Goal: Transaction & Acquisition: Purchase product/service

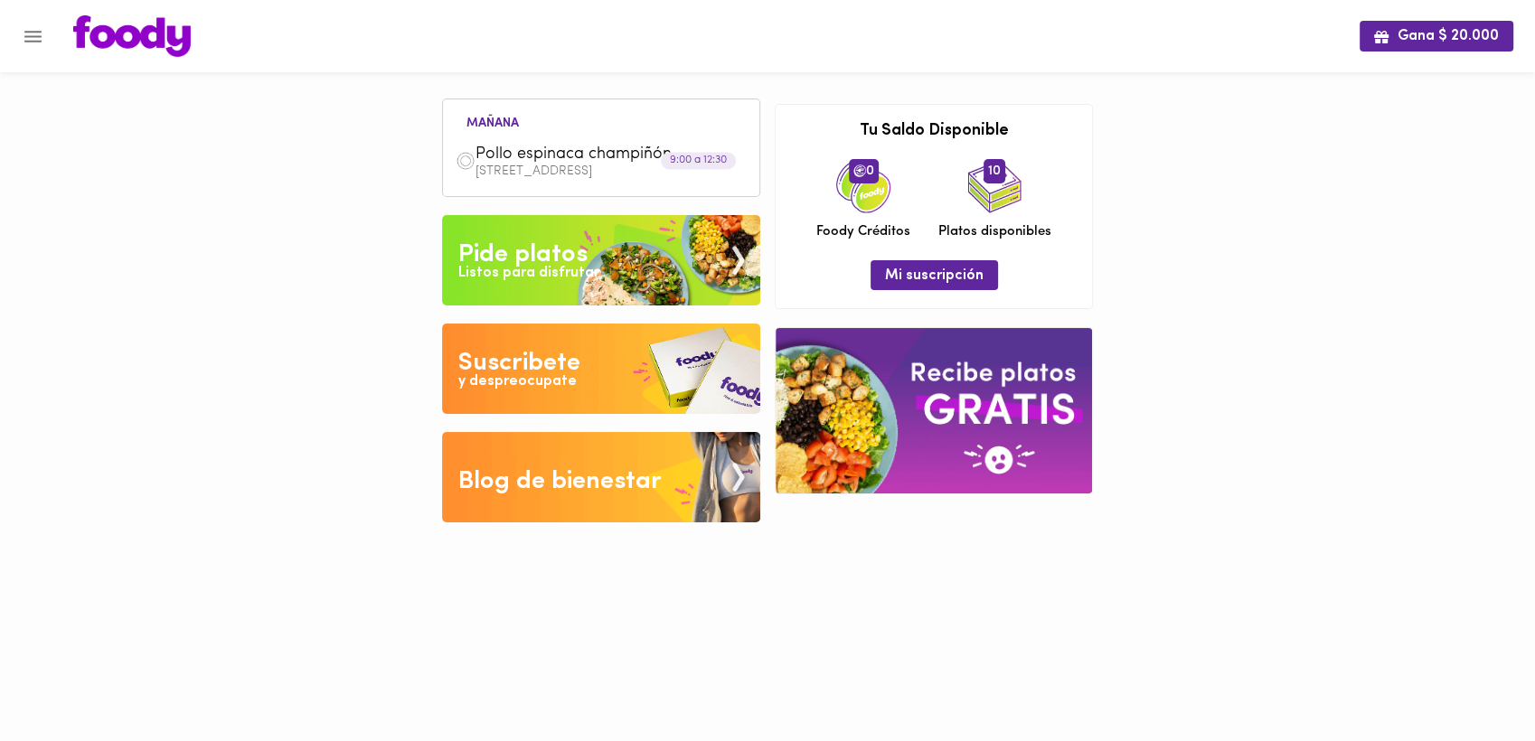
click at [523, 264] on div "Listos para disfrutar" at bounding box center [528, 273] width 141 height 21
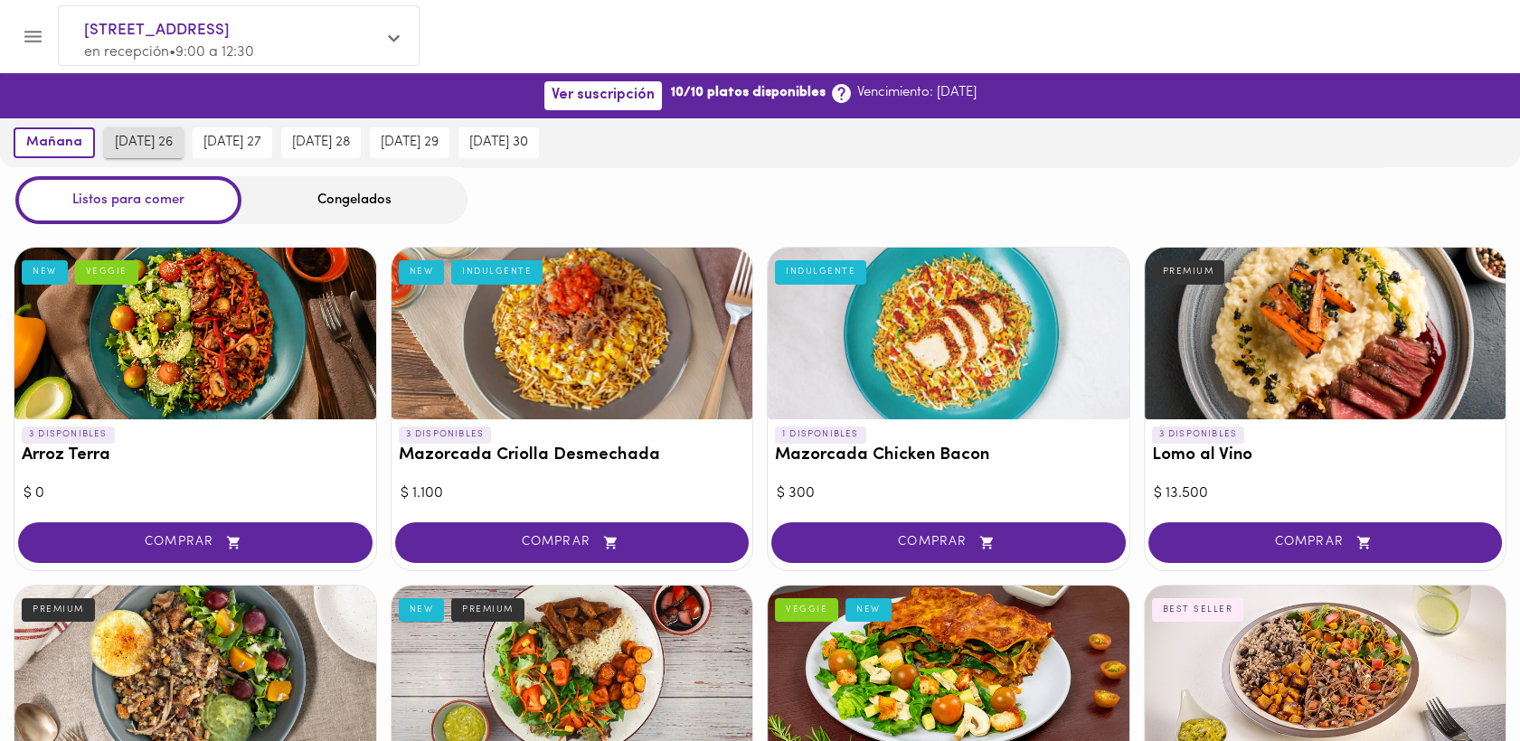
click at [143, 142] on span "[DATE] 26" at bounding box center [144, 143] width 58 height 16
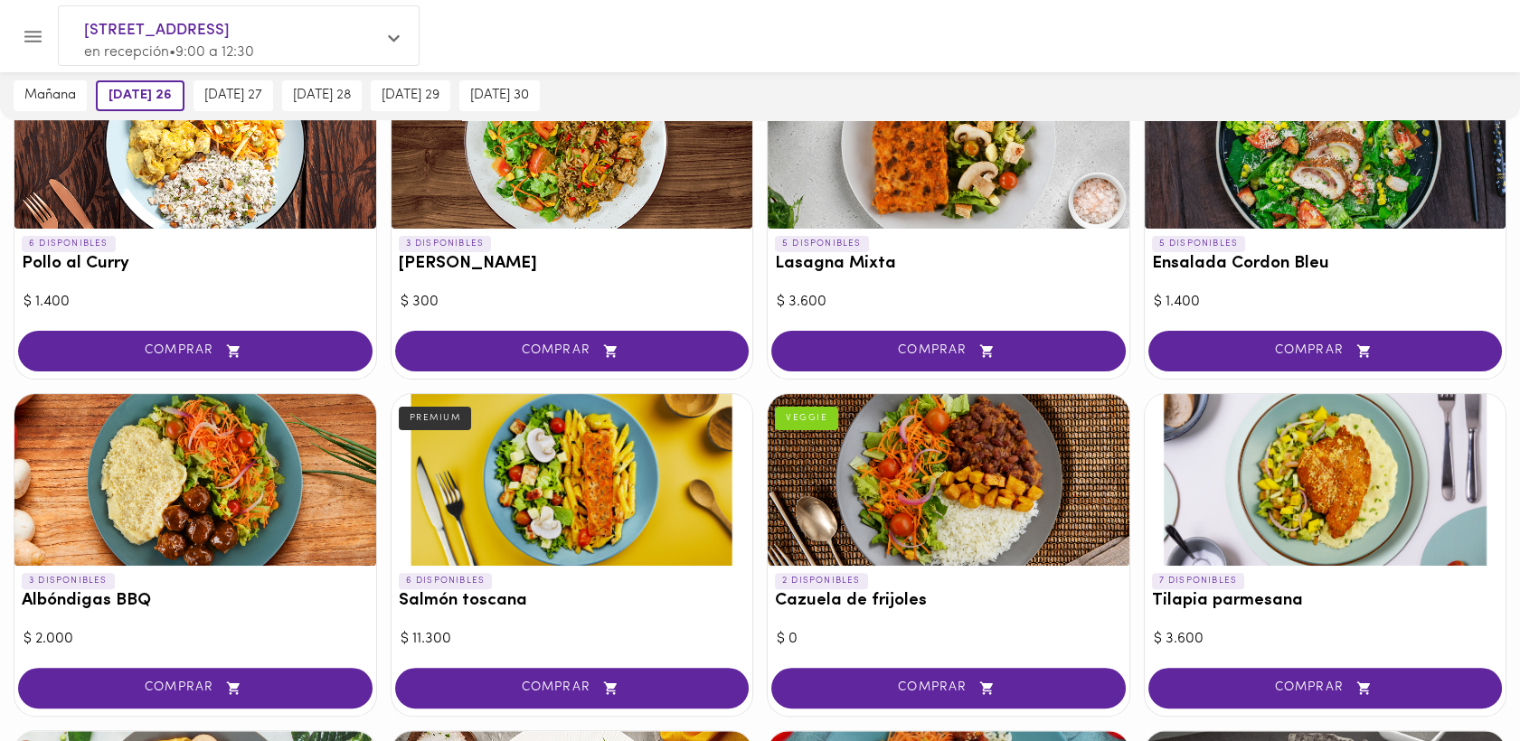
scroll to position [1207, 0]
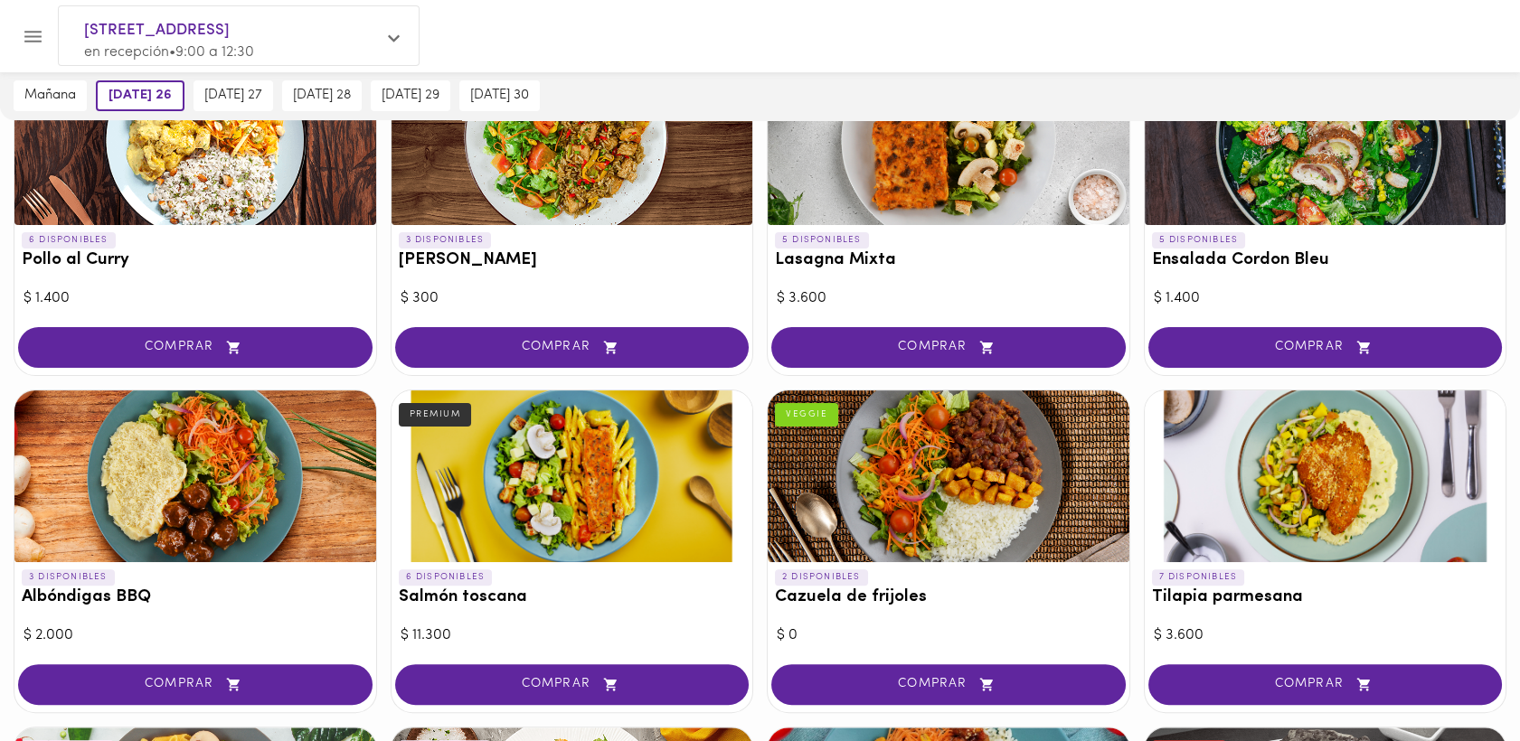
click at [1309, 681] on span "COMPRAR" at bounding box center [1325, 684] width 309 height 15
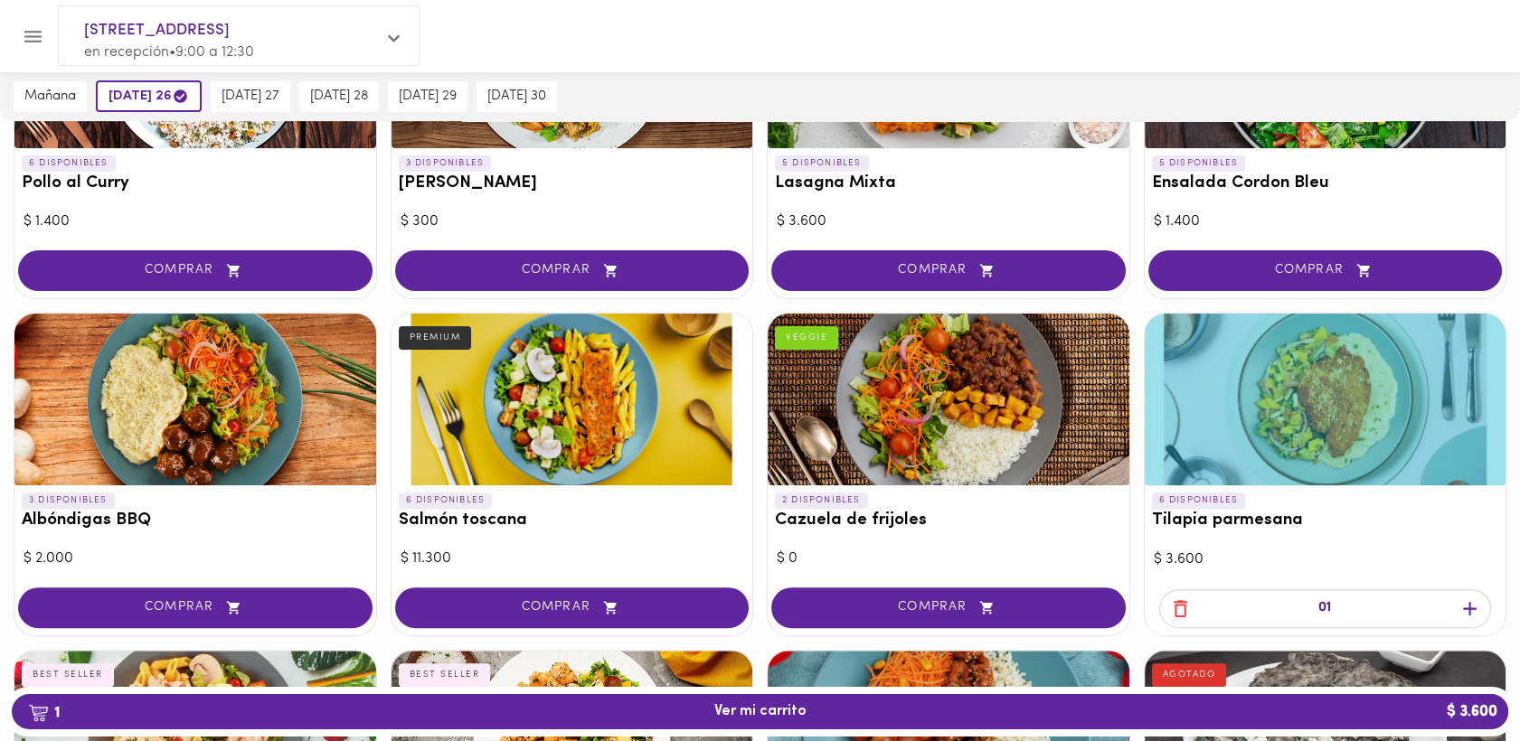
scroll to position [1294, 0]
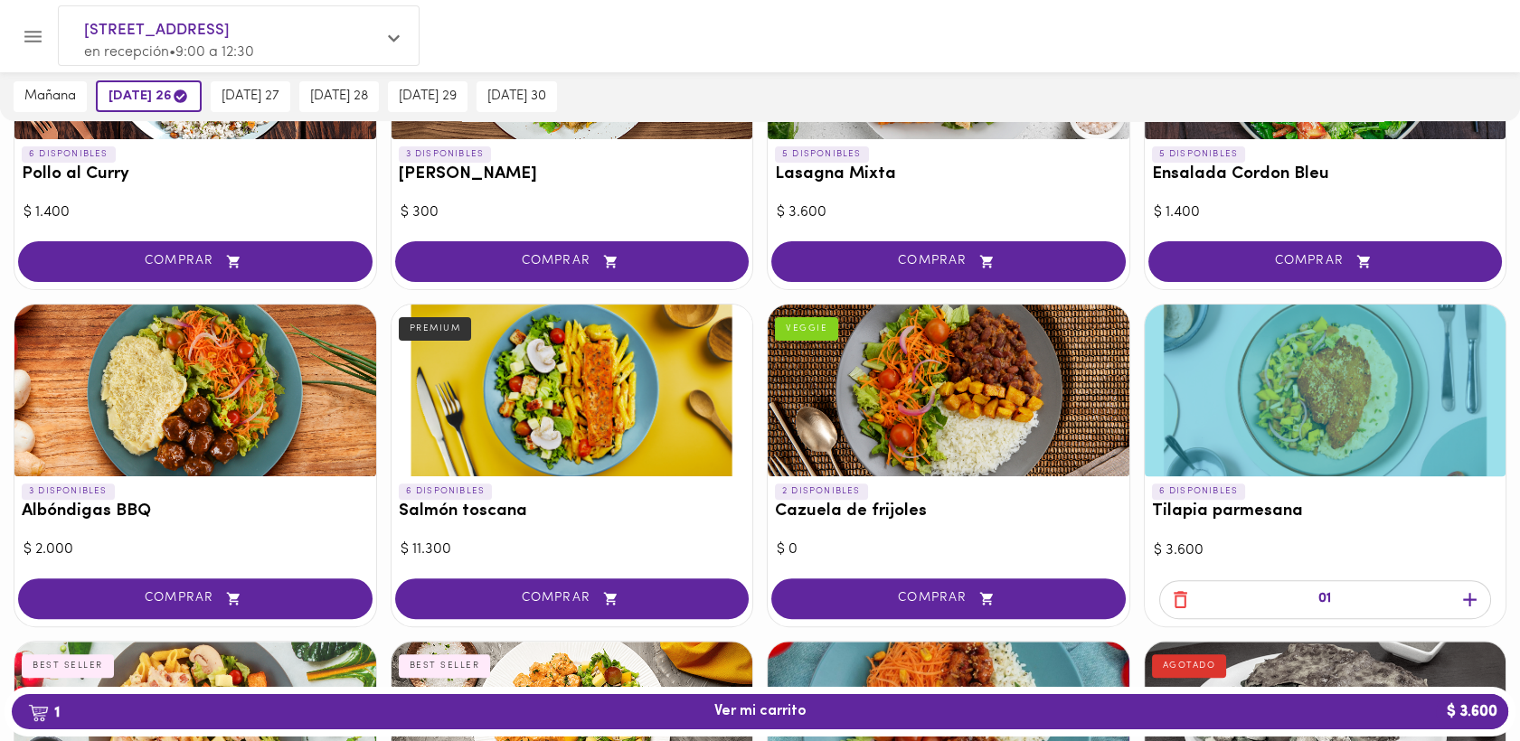
click at [249, 98] on span "[DATE] 27" at bounding box center [251, 97] width 58 height 16
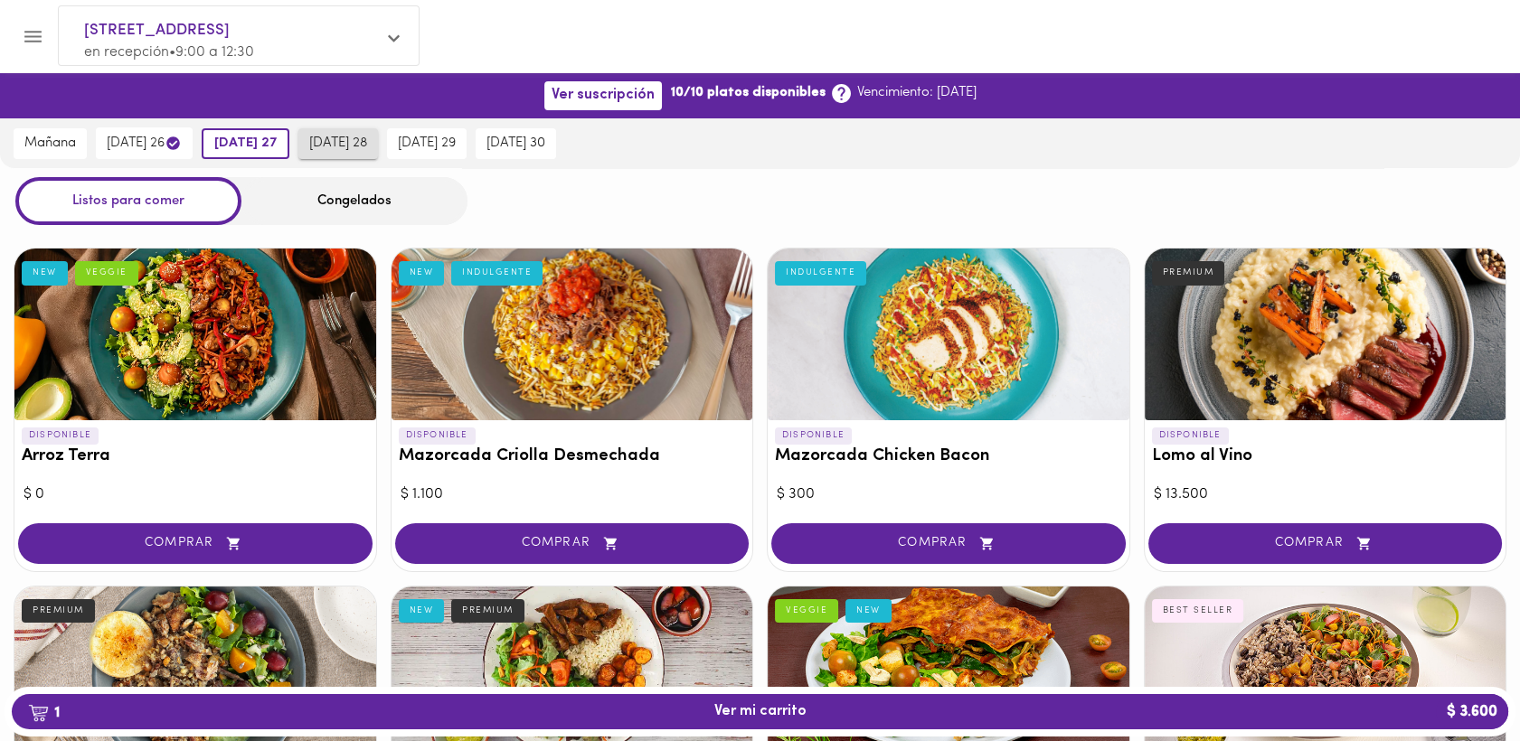
click at [366, 143] on span "[DATE] 28" at bounding box center [338, 144] width 58 height 16
click at [270, 141] on span "[DATE] 27" at bounding box center [241, 144] width 58 height 16
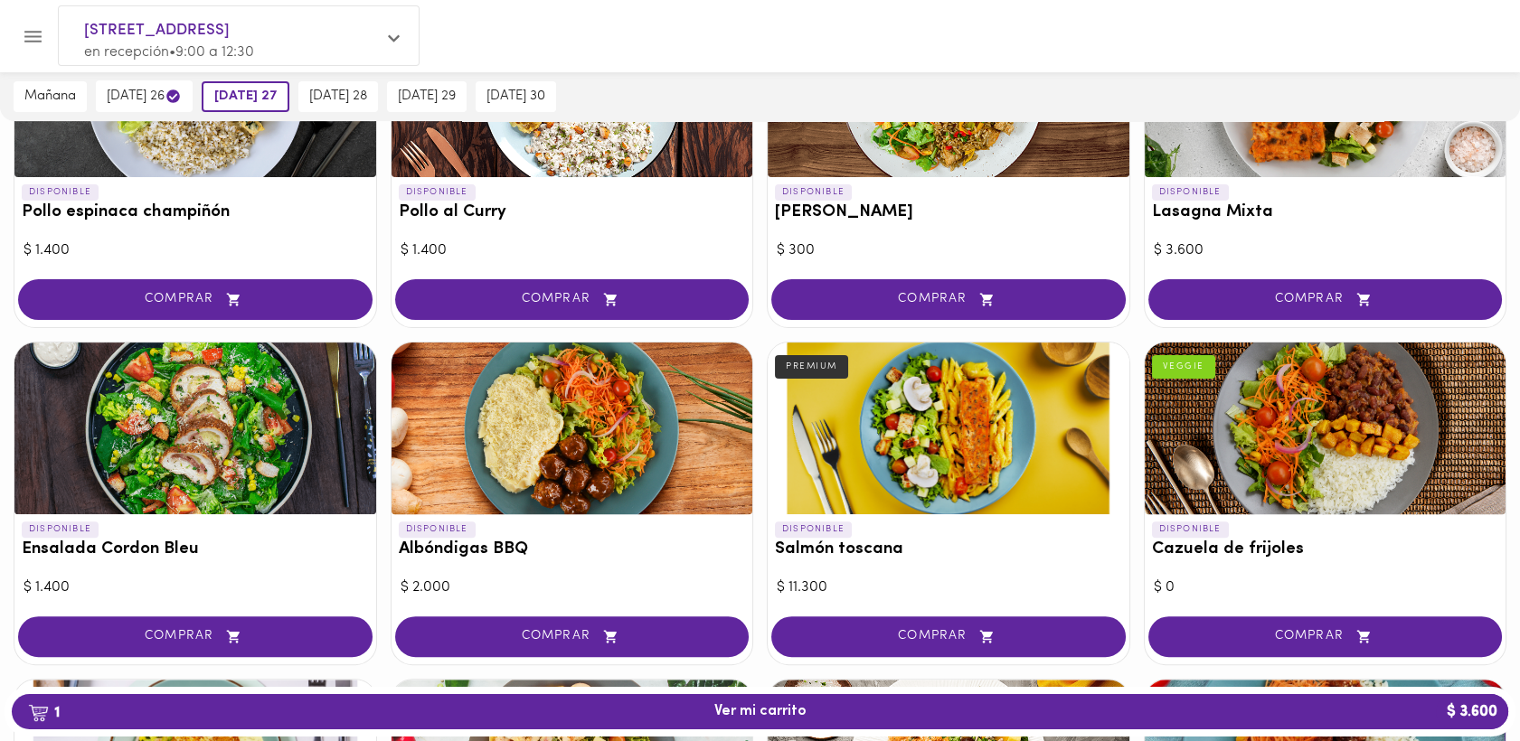
scroll to position [1244, 0]
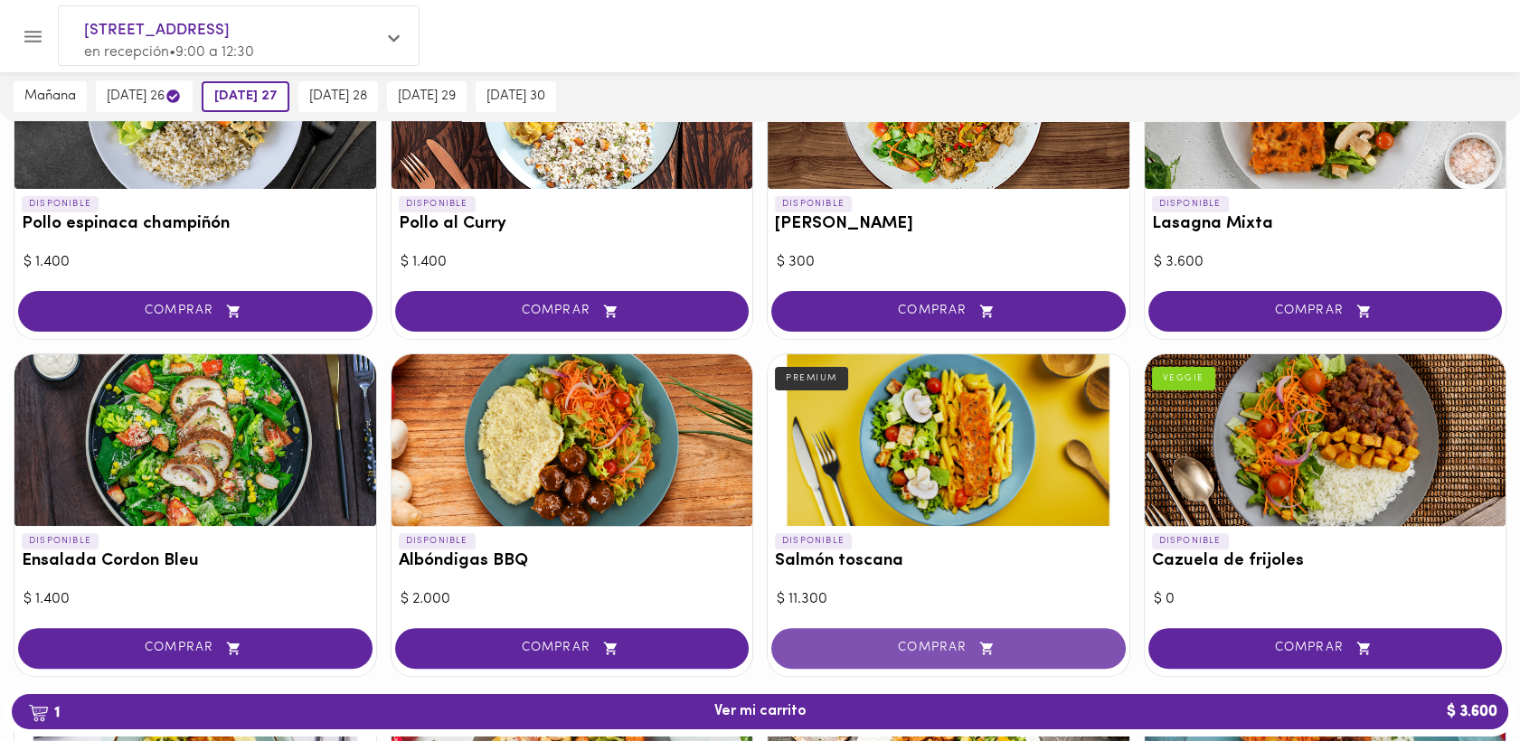
click at [948, 643] on span "COMPRAR" at bounding box center [948, 648] width 309 height 15
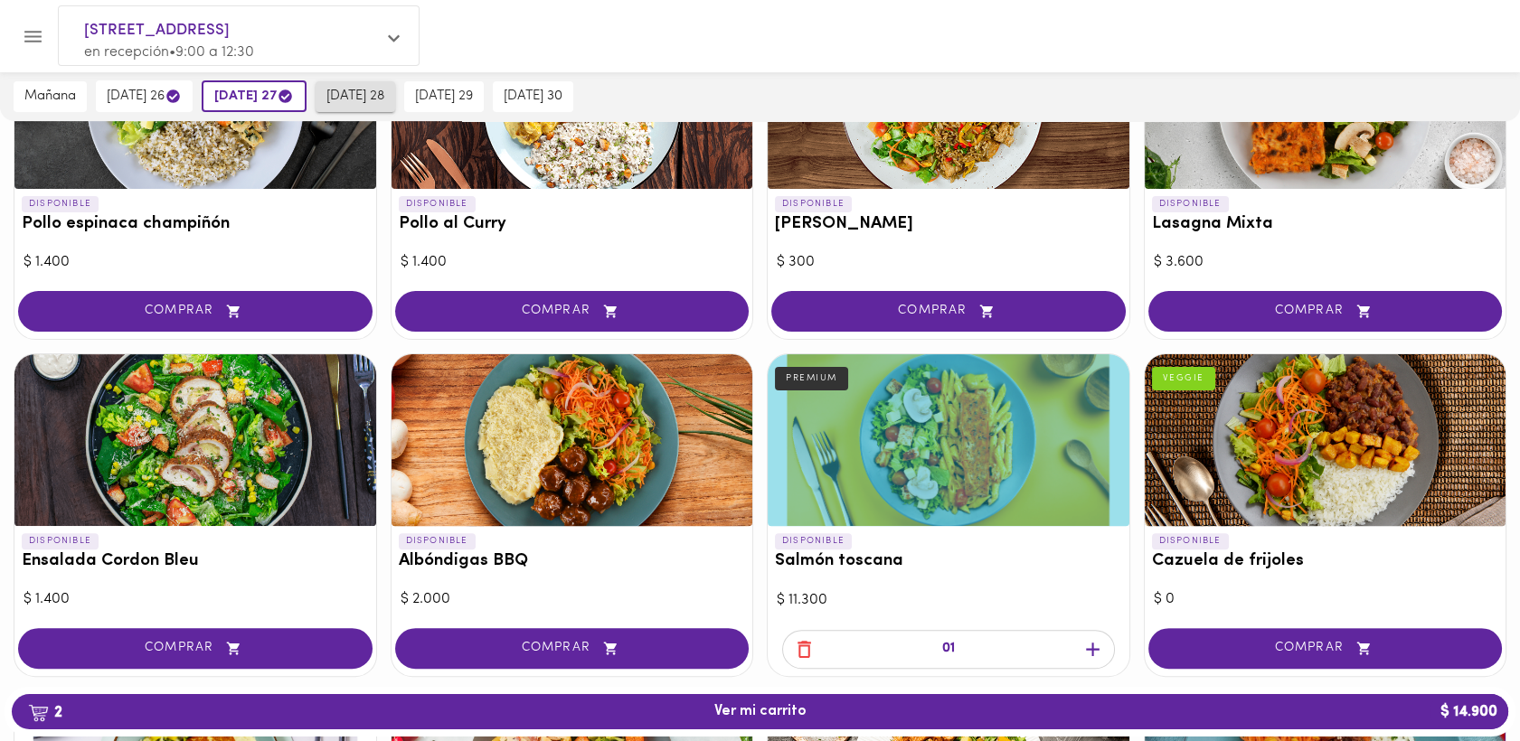
click at [375, 98] on span "[DATE] 28" at bounding box center [355, 97] width 58 height 16
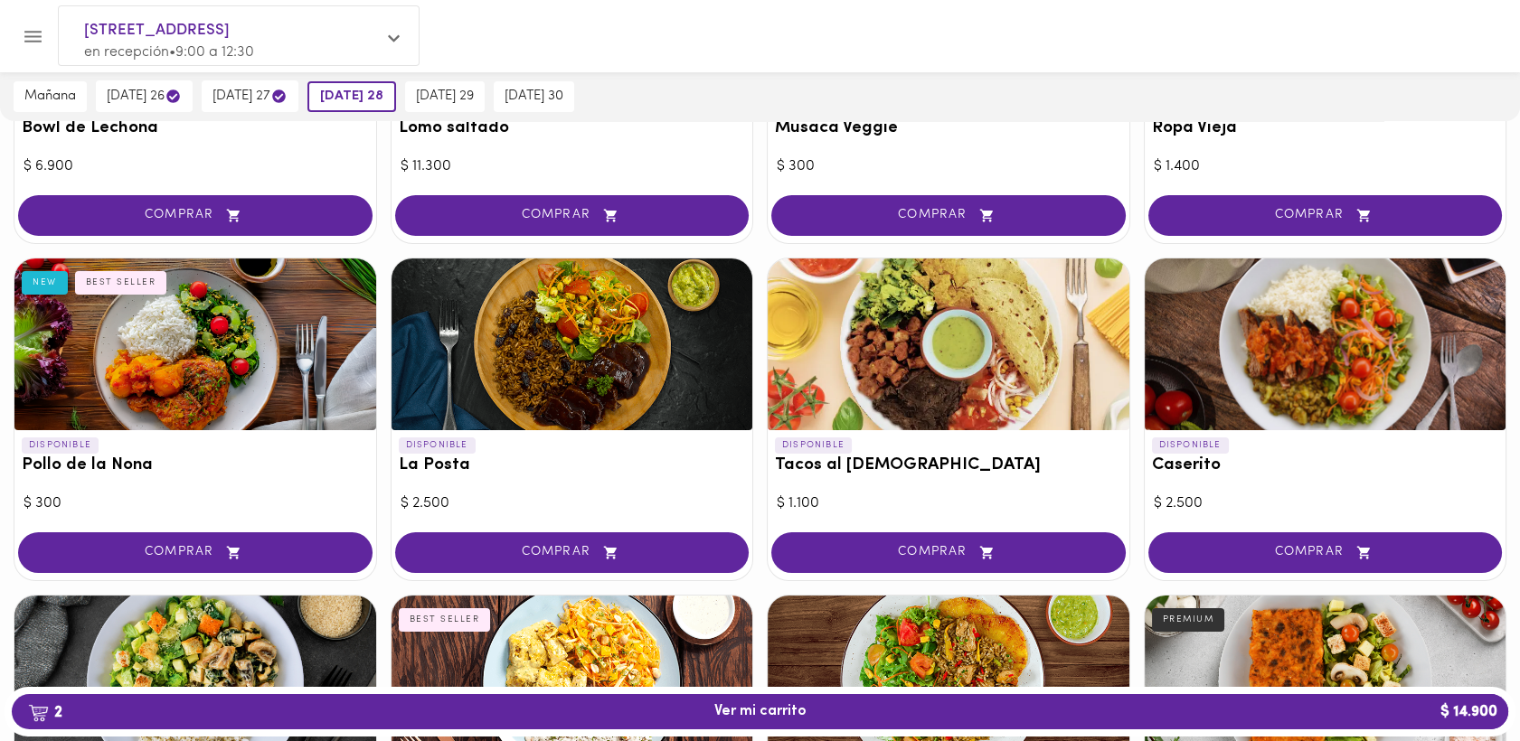
scroll to position [677, 0]
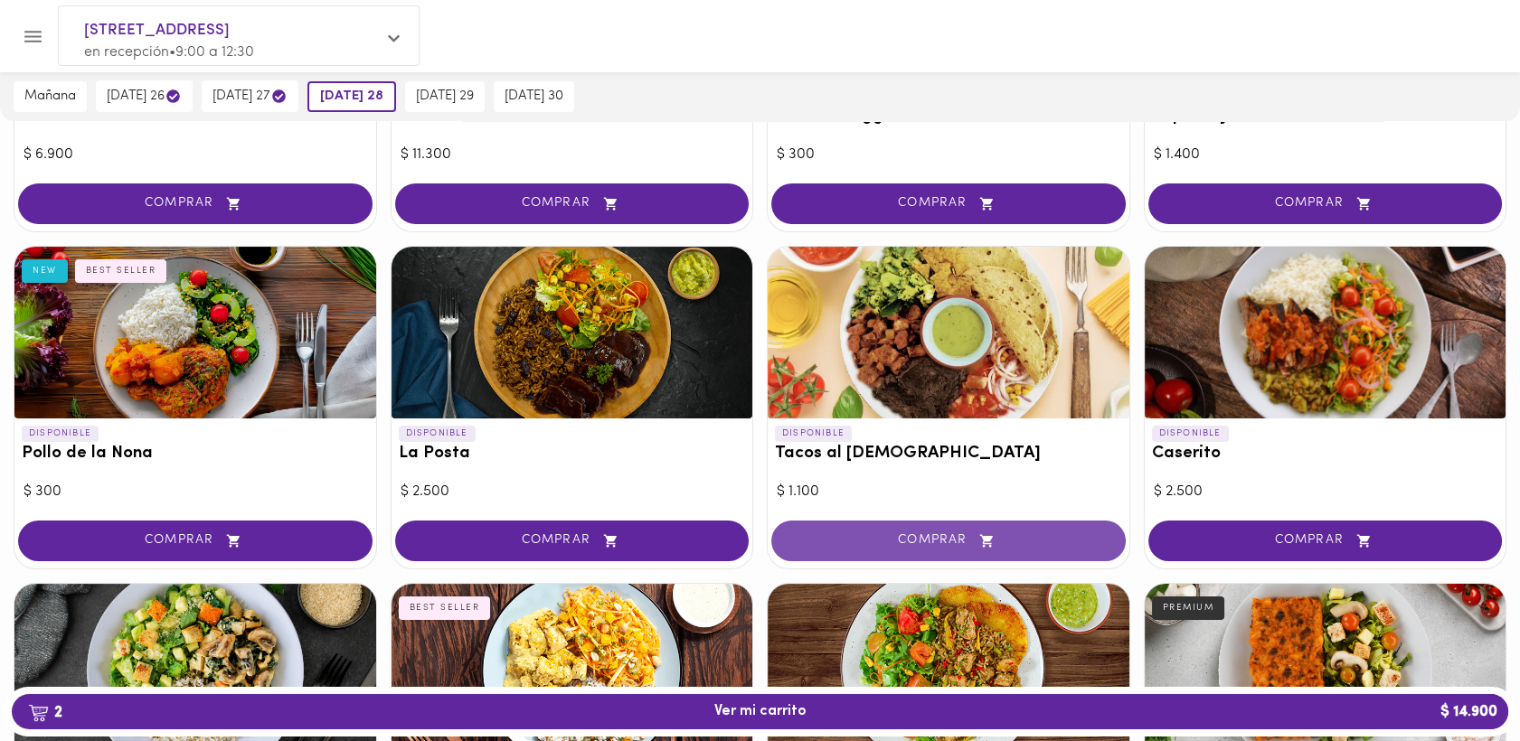
click at [949, 541] on span "COMPRAR" at bounding box center [948, 541] width 309 height 15
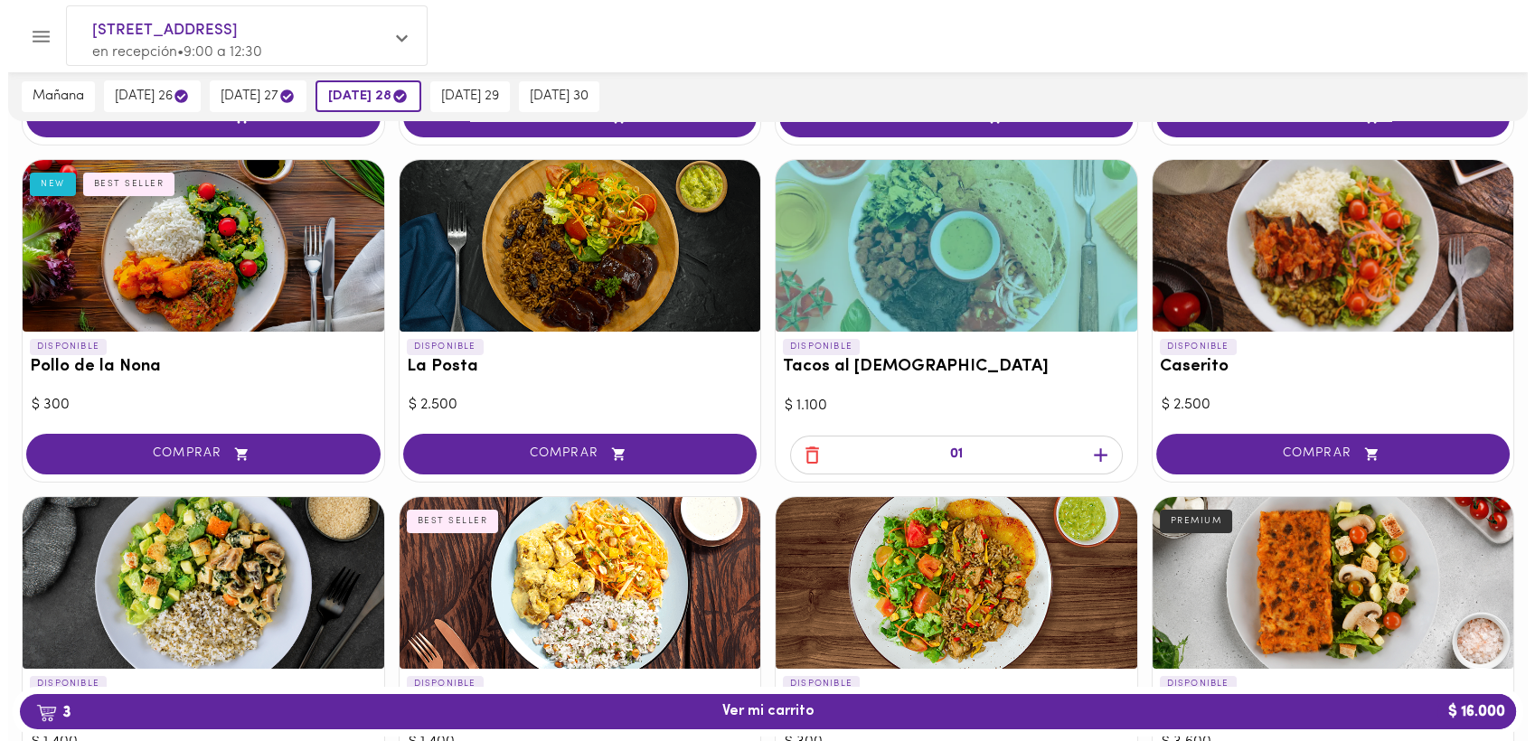
scroll to position [779, 0]
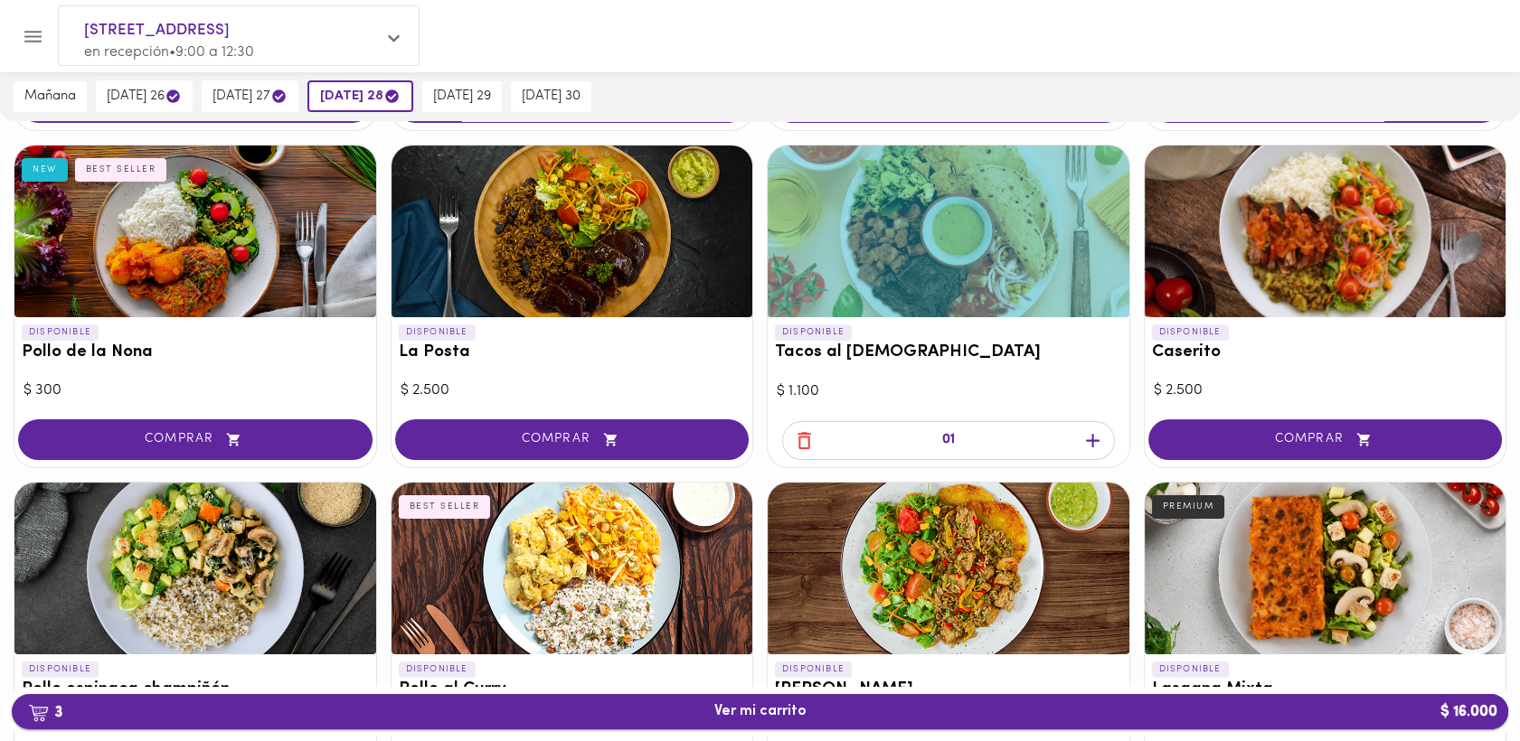
drag, startPoint x: 755, startPoint y: 716, endPoint x: 927, endPoint y: 733, distance: 172.7
click at [758, 715] on span "3 Ver mi carrito $ 16.000" at bounding box center [760, 712] width 92 height 17
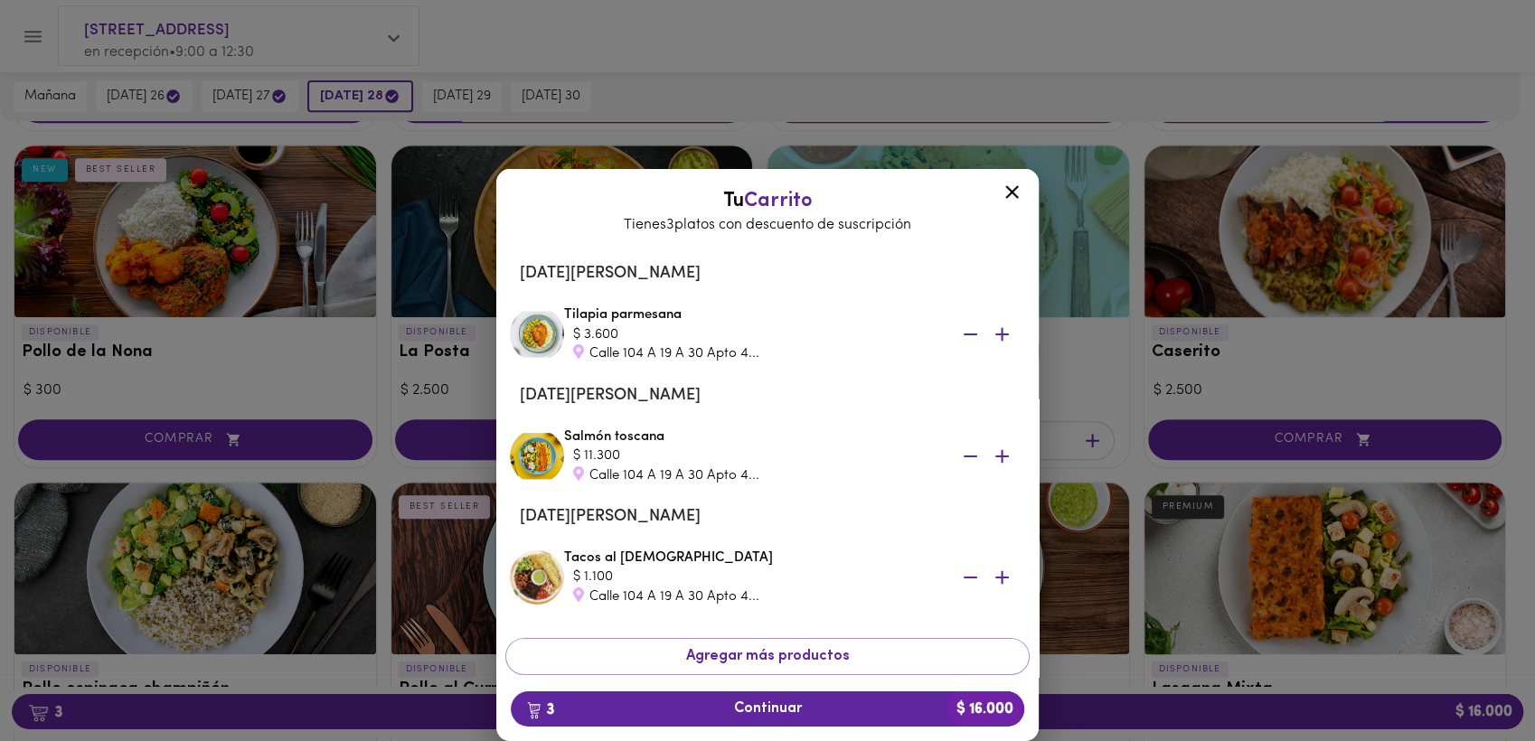
scroll to position [57, 0]
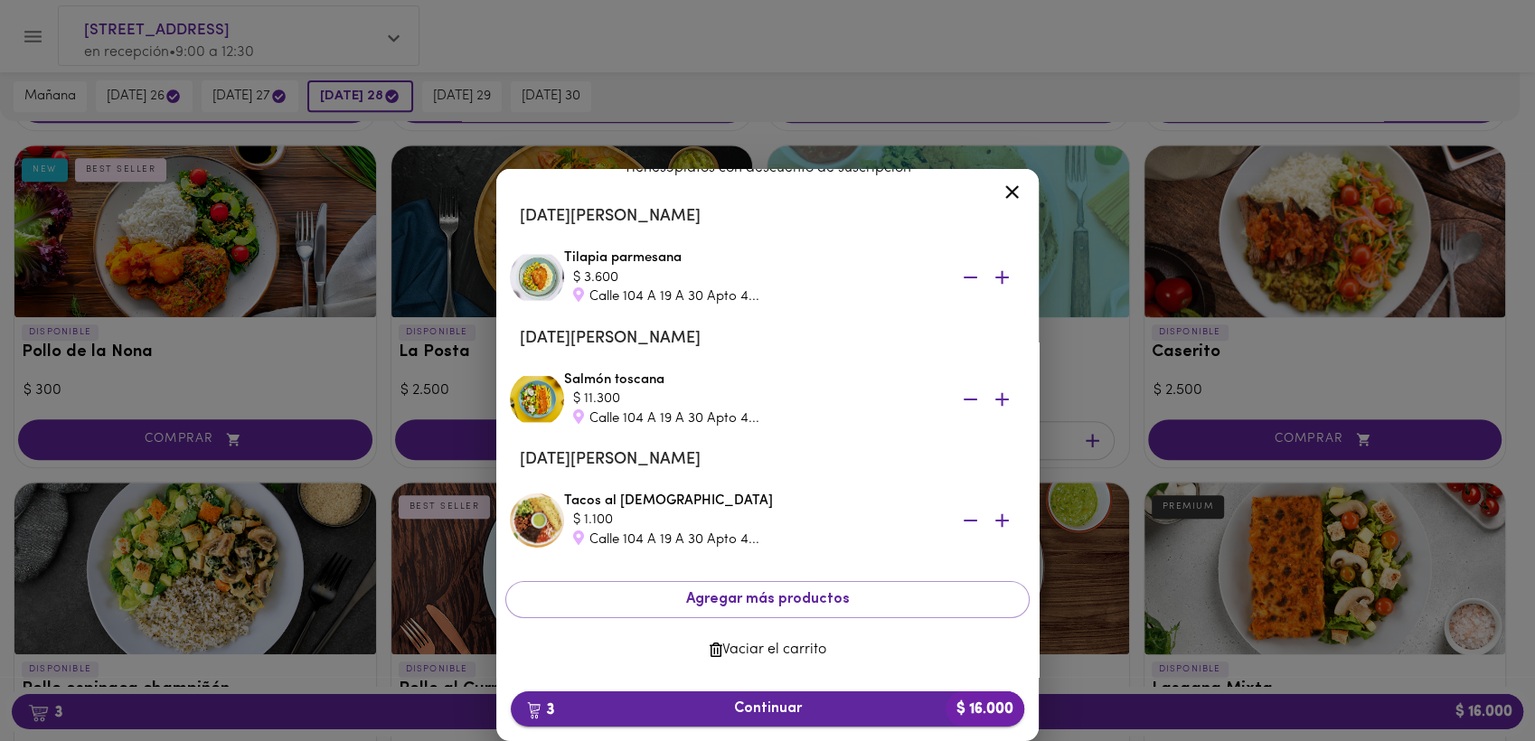
click at [772, 711] on span "3 Continuar $ 16.000" at bounding box center [767, 709] width 485 height 17
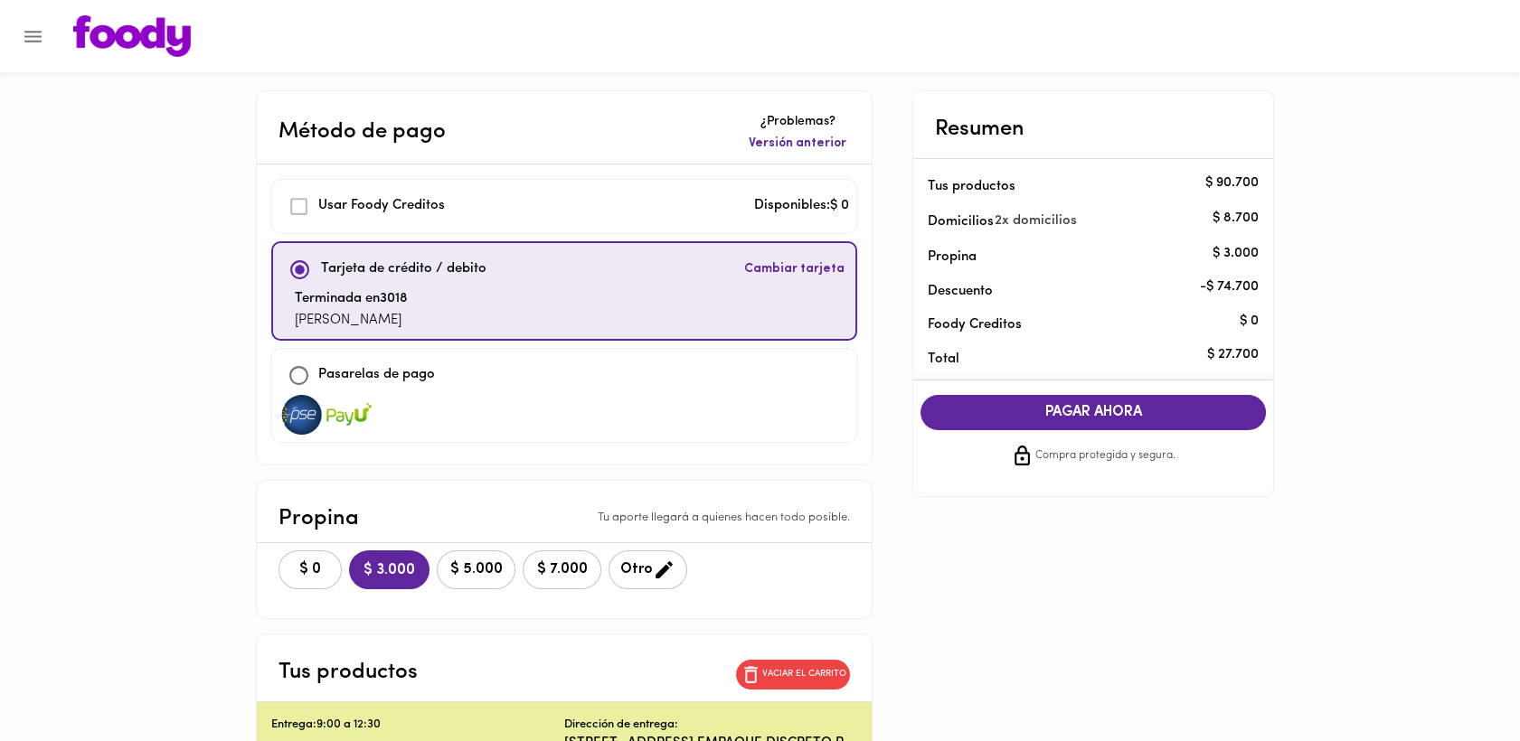
click at [297, 571] on span "$ 0" at bounding box center [310, 570] width 40 height 17
click at [1068, 411] on span "PAGAR AHORA" at bounding box center [1093, 412] width 309 height 17
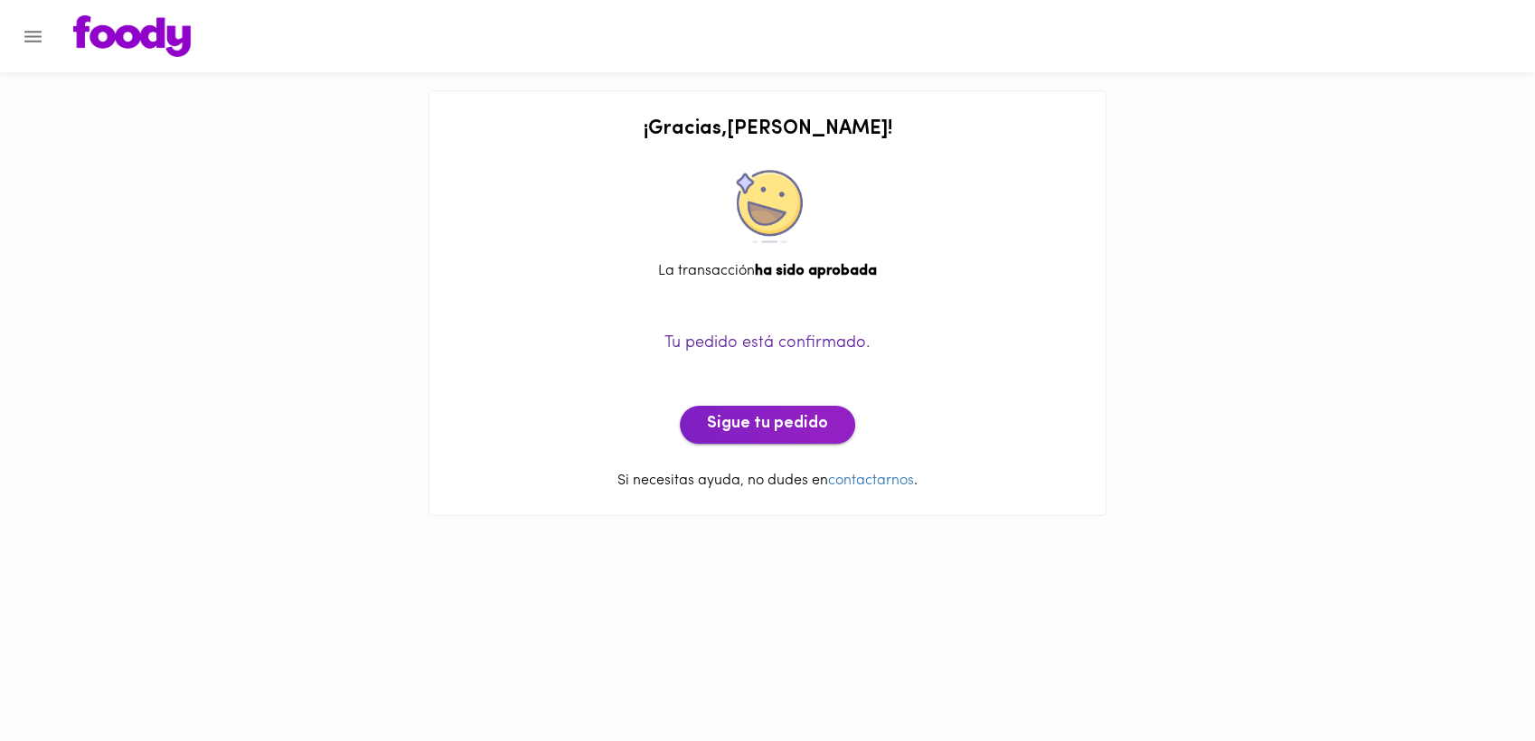
click at [775, 431] on span "Sigue tu pedido" at bounding box center [767, 425] width 121 height 20
